Goal: Task Accomplishment & Management: Manage account settings

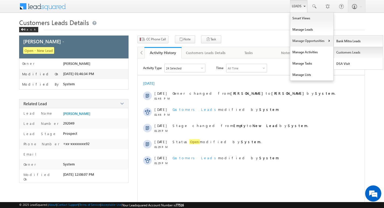
click at [348, 55] on link "Customers Leads" at bounding box center [358, 52] width 49 height 11
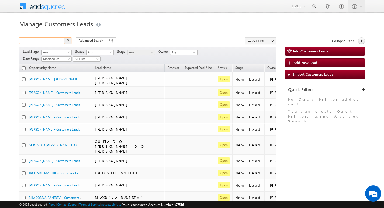
click at [50, 40] on input "text" at bounding box center [42, 40] width 46 height 6
paste input "TopUp168"
type input "TopUp168"
click at [68, 40] on img "button" at bounding box center [68, 40] width 3 height 3
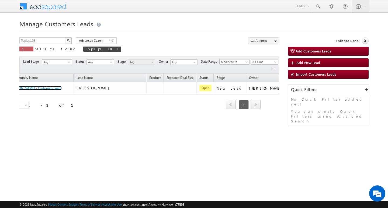
scroll to position [0, 22]
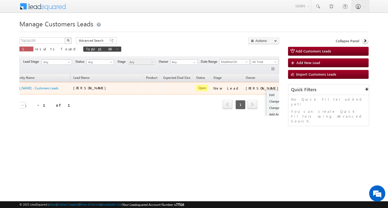
click at [288, 88] on button "button" at bounding box center [290, 87] width 5 height 5
click at [267, 95] on link "Edit" at bounding box center [280, 95] width 27 height 6
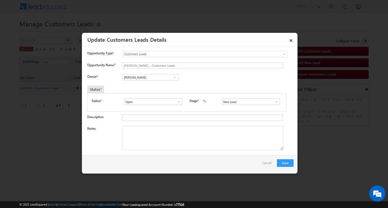
click at [159, 82] on div "Owner * Vikas Halwai Vikas Halwai Vikas Halwai" at bounding box center [190, 78] width 206 height 9
click at [162, 78] on input "[PERSON_NAME]" at bounding box center [151, 77] width 56 height 6
click at [176, 76] on span at bounding box center [174, 77] width 5 height 4
click at [175, 77] on span at bounding box center [174, 77] width 5 height 4
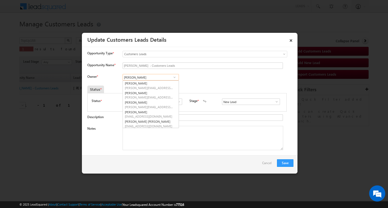
paste input "Sale Marked - Cust Interested in 5 Lac Topup Loan"
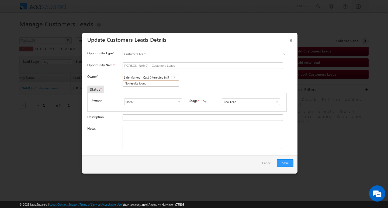
scroll to position [0, 0]
type input "S"
click at [157, 78] on input at bounding box center [151, 77] width 56 height 6
paste input "[PERSON_NAME]"
click at [153, 88] on span "[PERSON_NAME][EMAIL_ADDRESS][DOMAIN_NAME]" at bounding box center [149, 88] width 49 height 4
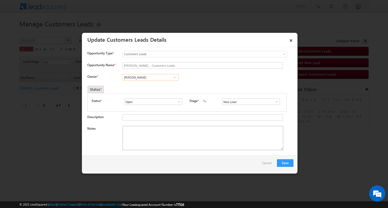
type input "[PERSON_NAME]"
click at [157, 137] on textarea "Notes" at bounding box center [203, 138] width 161 height 24
paste textarea "Sale Marked - Cust Interested in 5 Lac Topup Loan"
type textarea "Sale Marked - Cust Interested in 5 Lac Topup Loan"
click at [253, 103] on input "New Lead" at bounding box center [251, 102] width 58 height 6
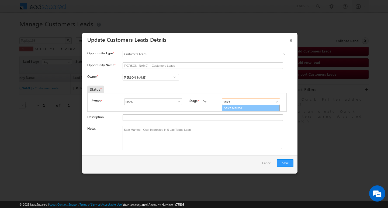
click at [246, 109] on link "Sales Marked" at bounding box center [251, 108] width 58 height 6
type input "Sales Marked"
click at [289, 164] on button "Save" at bounding box center [285, 164] width 16 height 8
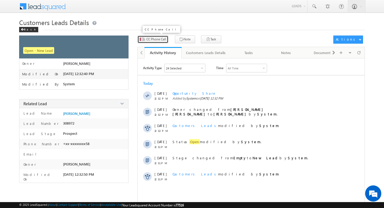
click at [160, 42] on button "CC Phone Call" at bounding box center [152, 40] width 31 height 8
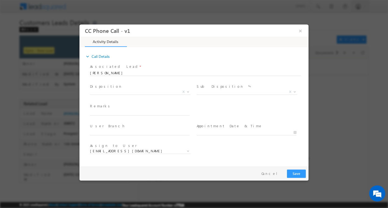
click at [127, 95] on span at bounding box center [139, 98] width 99 height 6
click at [129, 93] on span "X" at bounding box center [140, 91] width 101 height 5
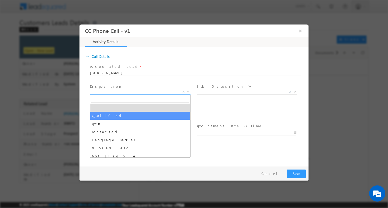
select select "Qualified"
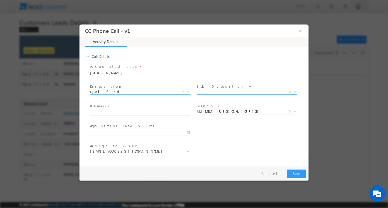
click at [237, 93] on span "X" at bounding box center [247, 91] width 101 height 5
select select "Sale Marked"
click at [144, 113] on input "text" at bounding box center [140, 112] width 100 height 5
paste input "Sale Marked - Cust Interested in 5 Lac Topup Loan"
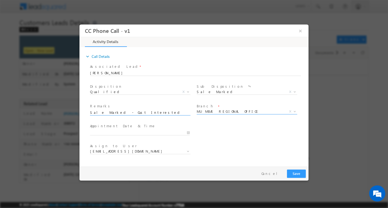
type input "Sale Marked - Cust Interested in 5 Lac Topup Loan"
click at [225, 110] on span "MUMBAI REGIONAL OFFICE" at bounding box center [241, 111] width 88 height 5
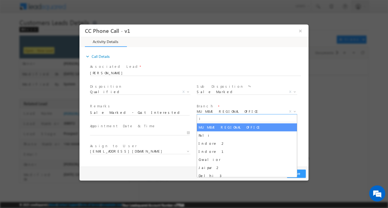
type input "in"
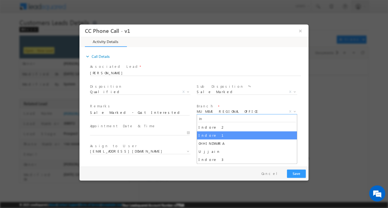
select select "Indore 1"
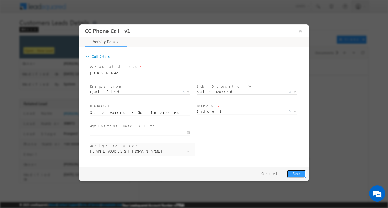
click at [298, 176] on button "Save" at bounding box center [296, 174] width 19 height 8
select select "[PERSON_NAME][EMAIL_ADDRESS][PERSON_NAME][DOMAIN_NAME]"
